Goal: Find specific page/section: Find specific page/section

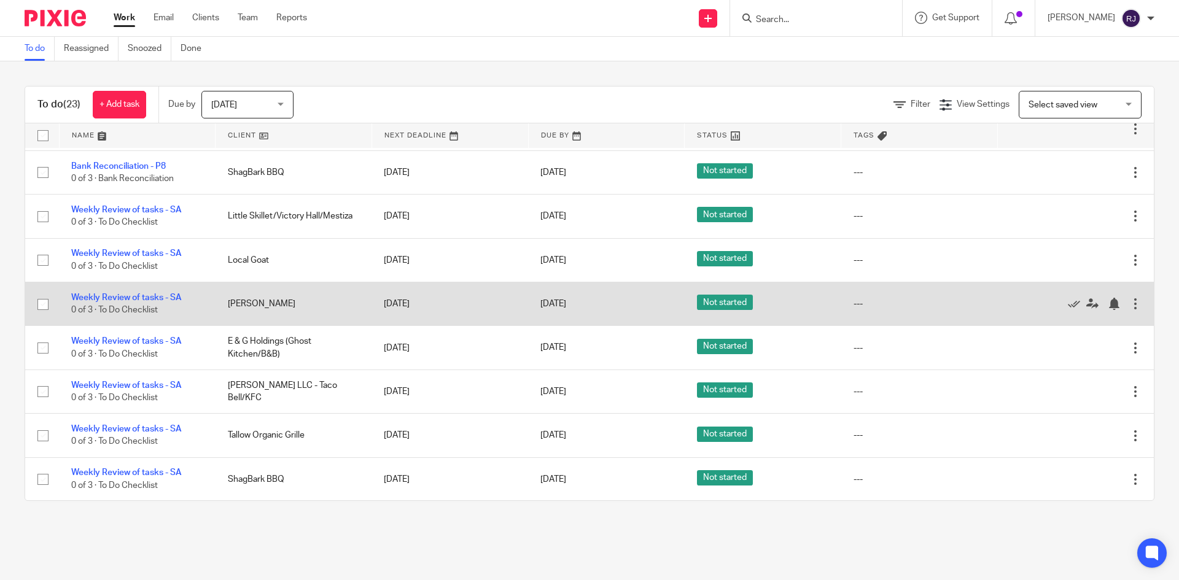
scroll to position [130, 0]
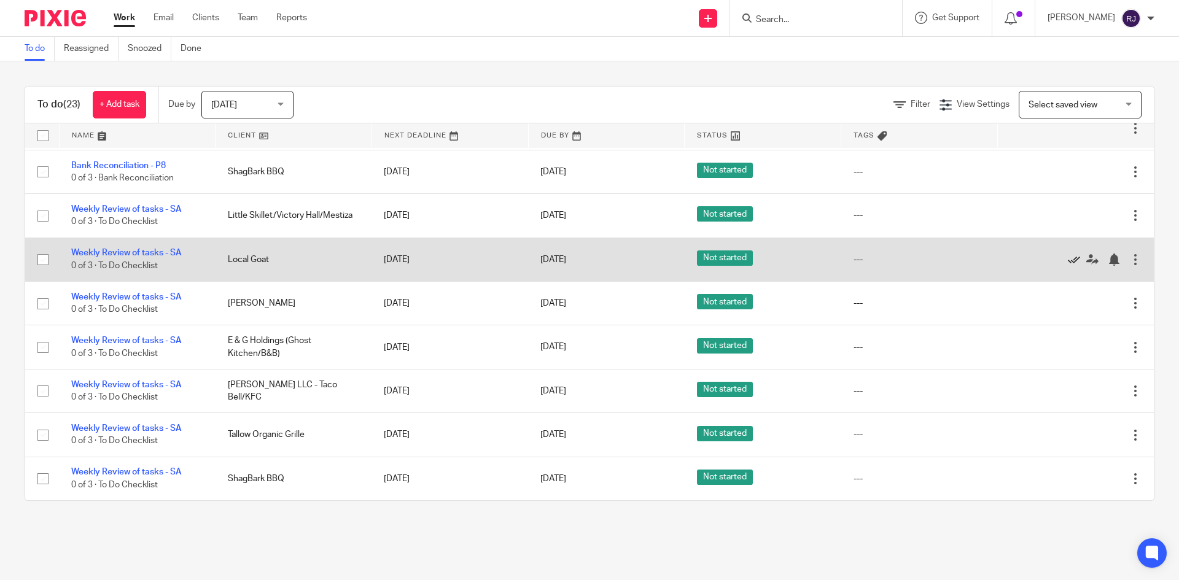
click at [1068, 260] on icon at bounding box center [1074, 260] width 12 height 12
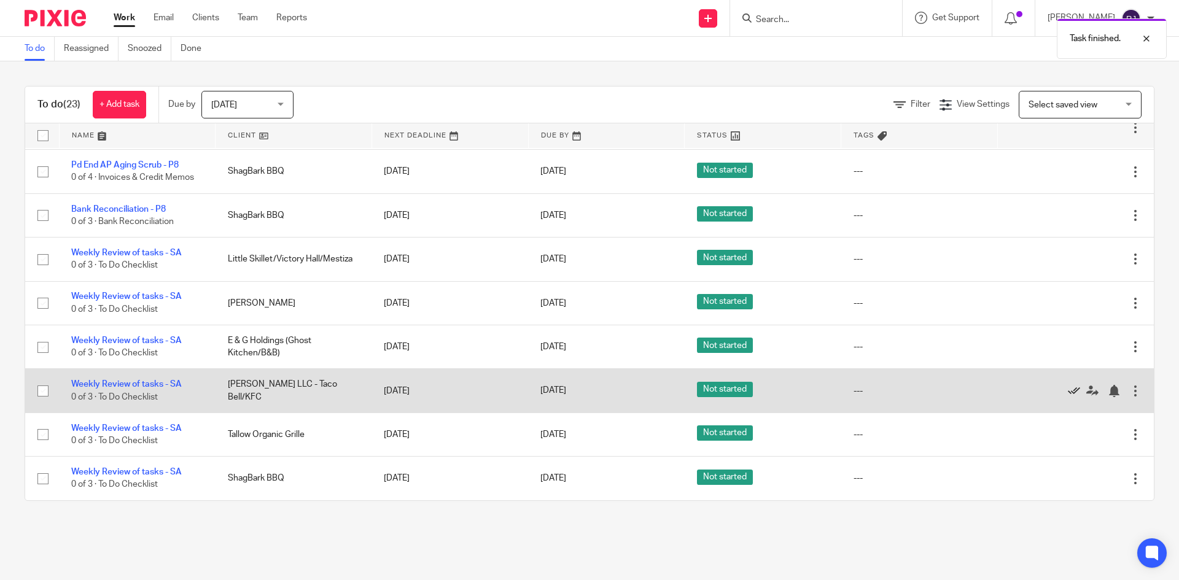
click at [1068, 388] on icon at bounding box center [1074, 391] width 12 height 12
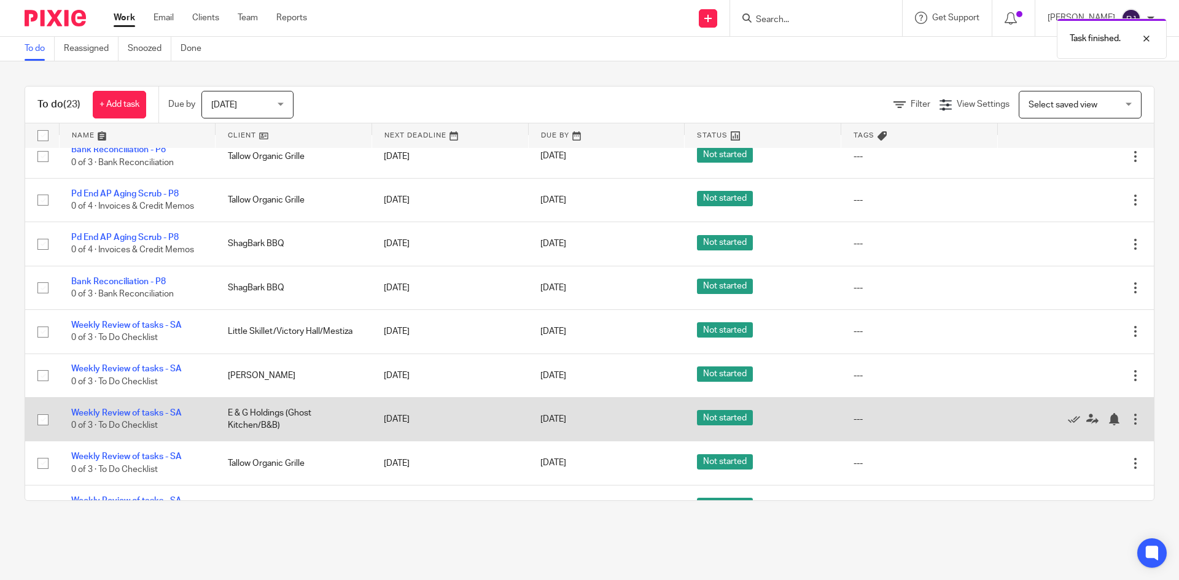
scroll to position [0, 0]
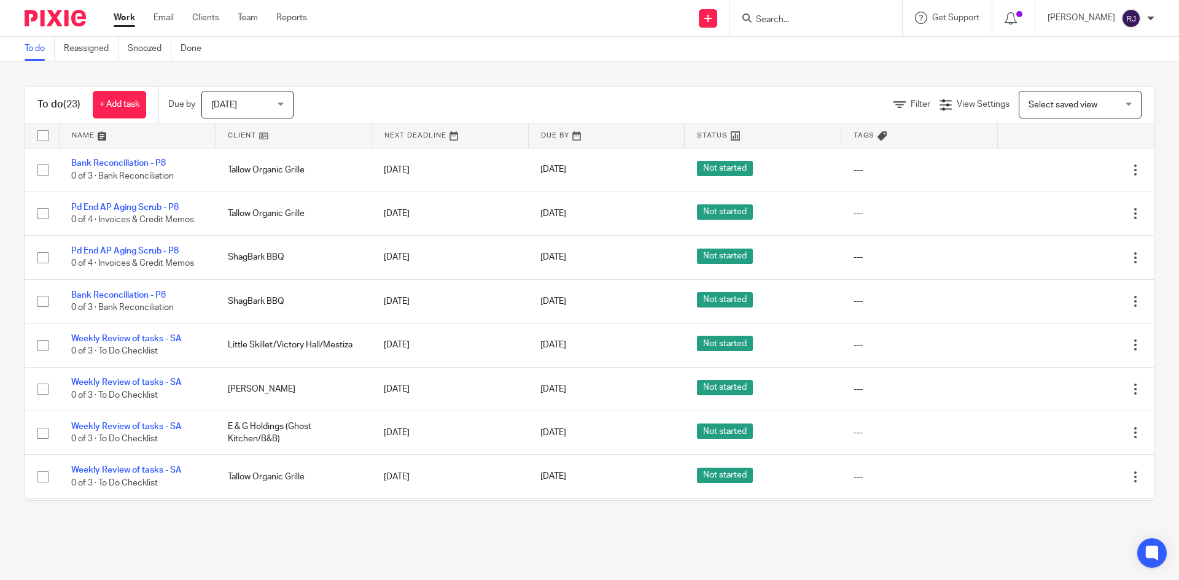
click at [765, 21] on input "Search" at bounding box center [810, 20] width 111 height 11
click at [769, 17] on input "Search" at bounding box center [810, 20] width 111 height 11
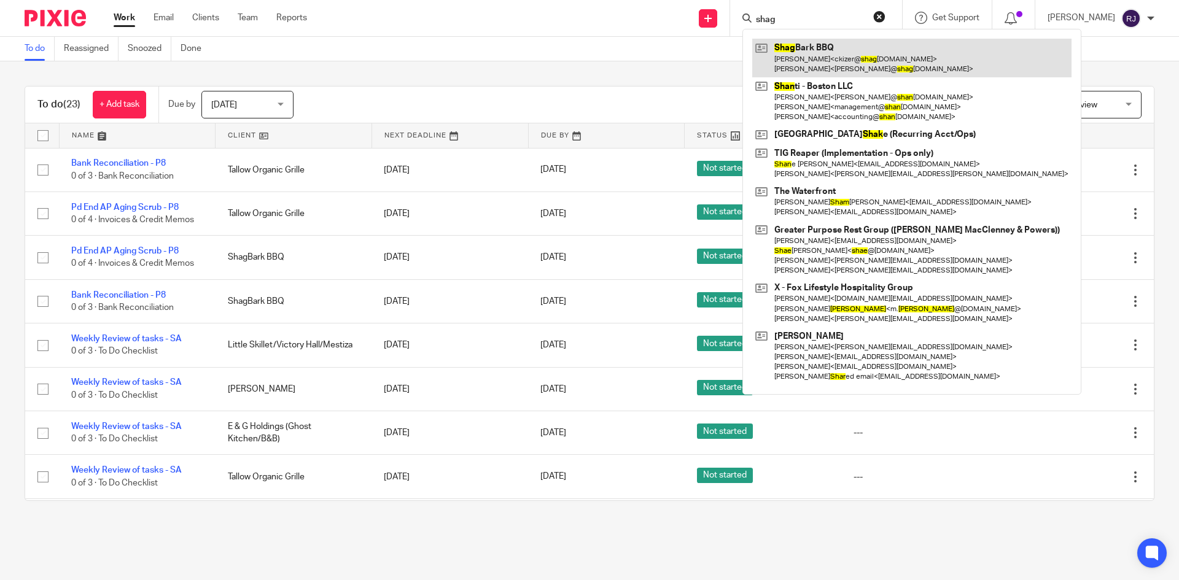
type input "shag"
click at [778, 49] on link at bounding box center [911, 58] width 319 height 38
click at [798, 59] on link at bounding box center [911, 58] width 319 height 38
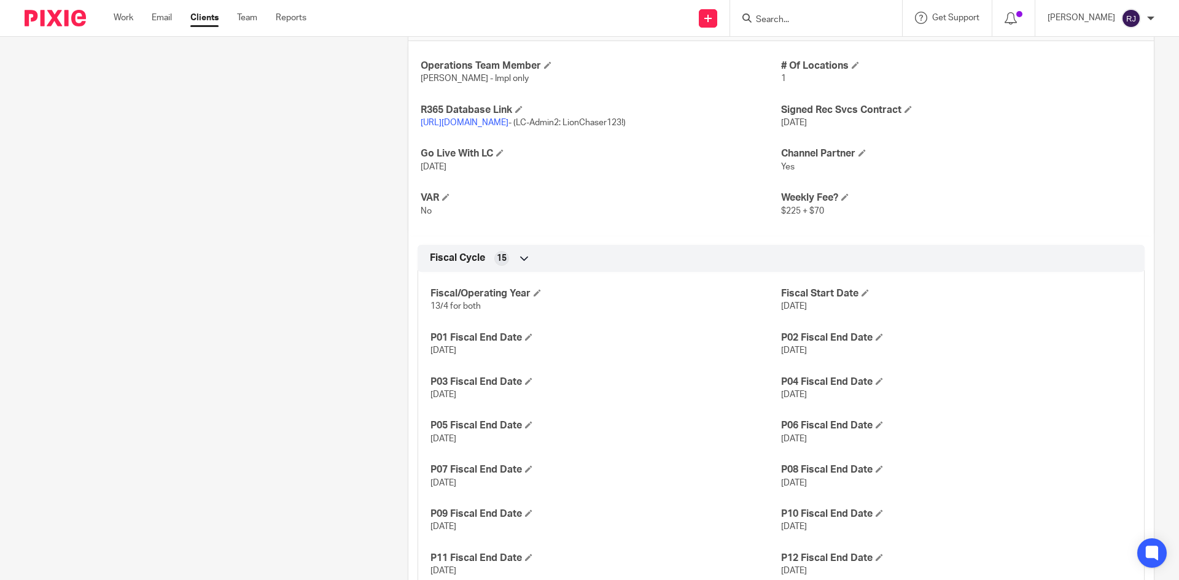
scroll to position [614, 0]
